Goal: Register for event/course

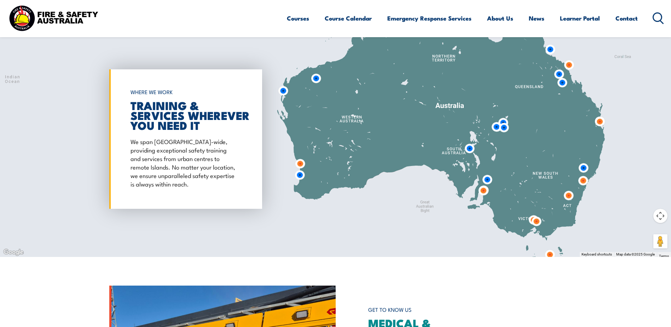
scroll to position [587, 0]
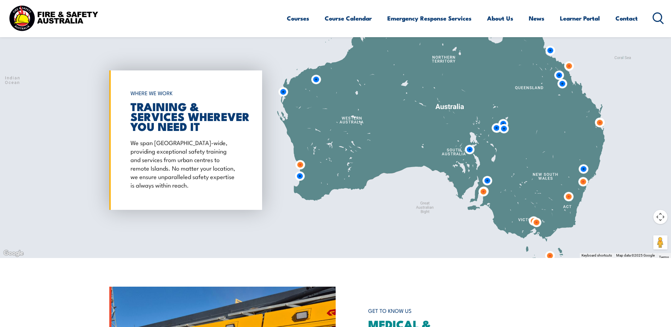
click at [483, 190] on img at bounding box center [483, 191] width 13 height 13
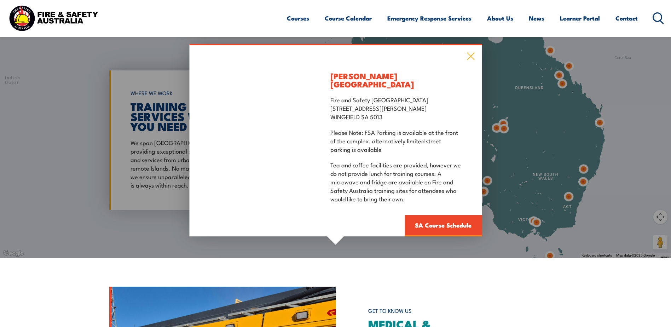
click at [471, 59] on icon at bounding box center [471, 56] width 8 height 8
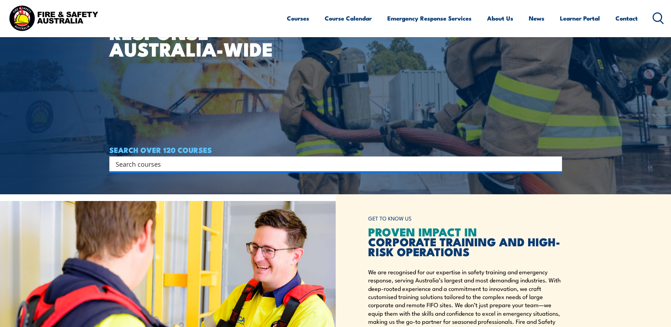
scroll to position [127, 0]
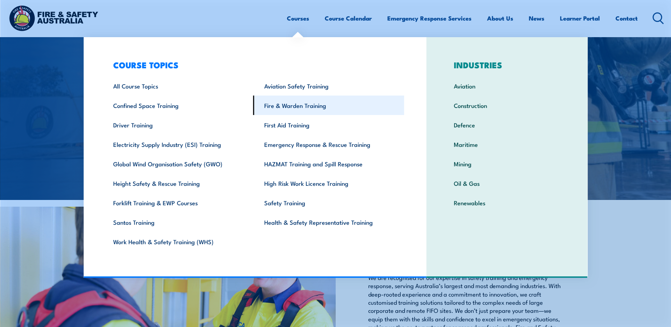
click at [285, 108] on link "Fire & Warden Training" at bounding box center [328, 105] width 151 height 19
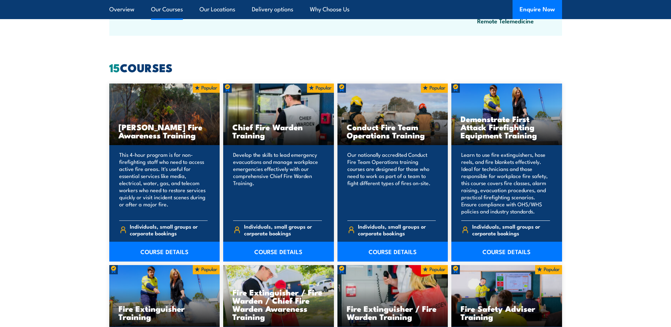
scroll to position [531, 0]
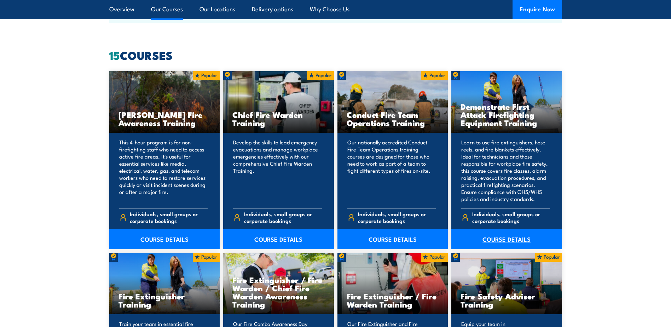
click at [510, 239] on link "COURSE DETAILS" at bounding box center [506, 239] width 111 height 20
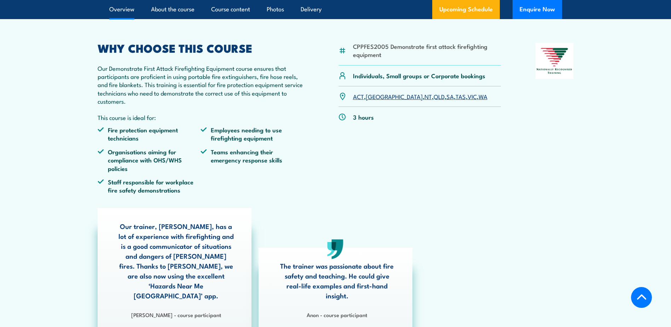
scroll to position [212, 0]
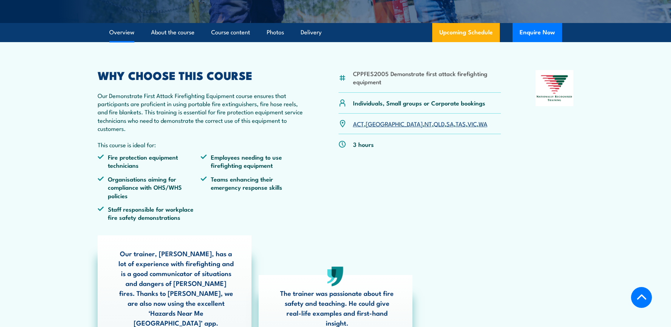
click at [447, 128] on link "SA" at bounding box center [450, 123] width 7 height 8
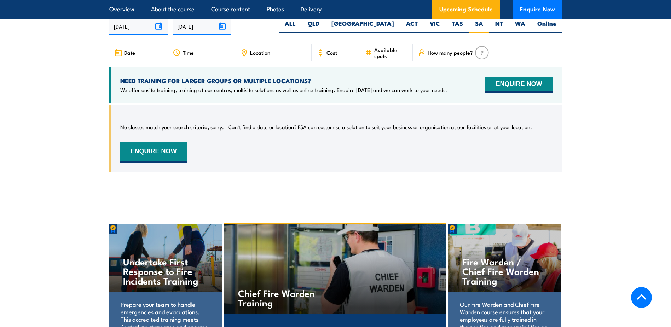
scroll to position [1283, 0]
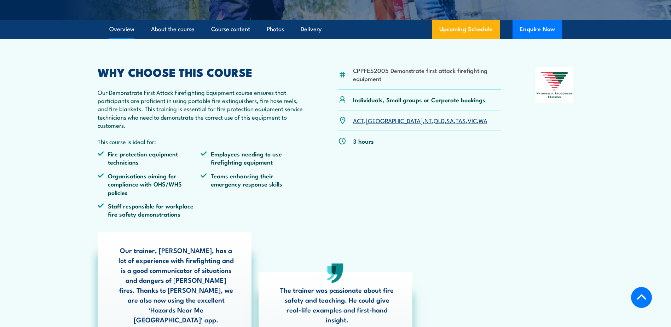
scroll to position [212, 0]
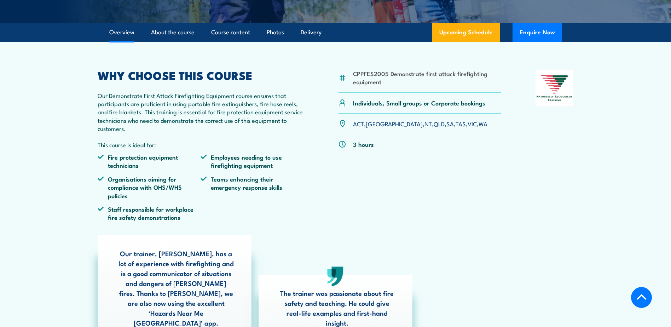
click at [447, 128] on link "SA" at bounding box center [450, 123] width 7 height 8
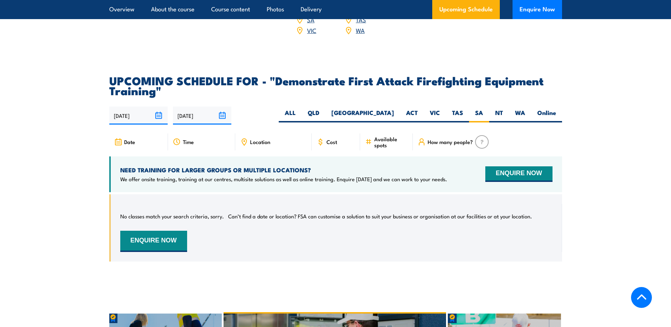
scroll to position [1238, 0]
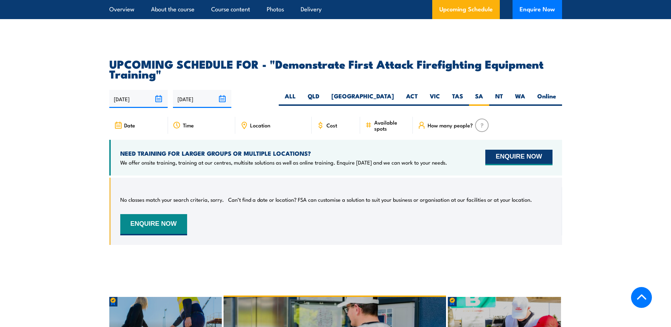
click at [513, 150] on button "ENQUIRE NOW" at bounding box center [518, 158] width 67 height 16
